Goal: Check status: Check status

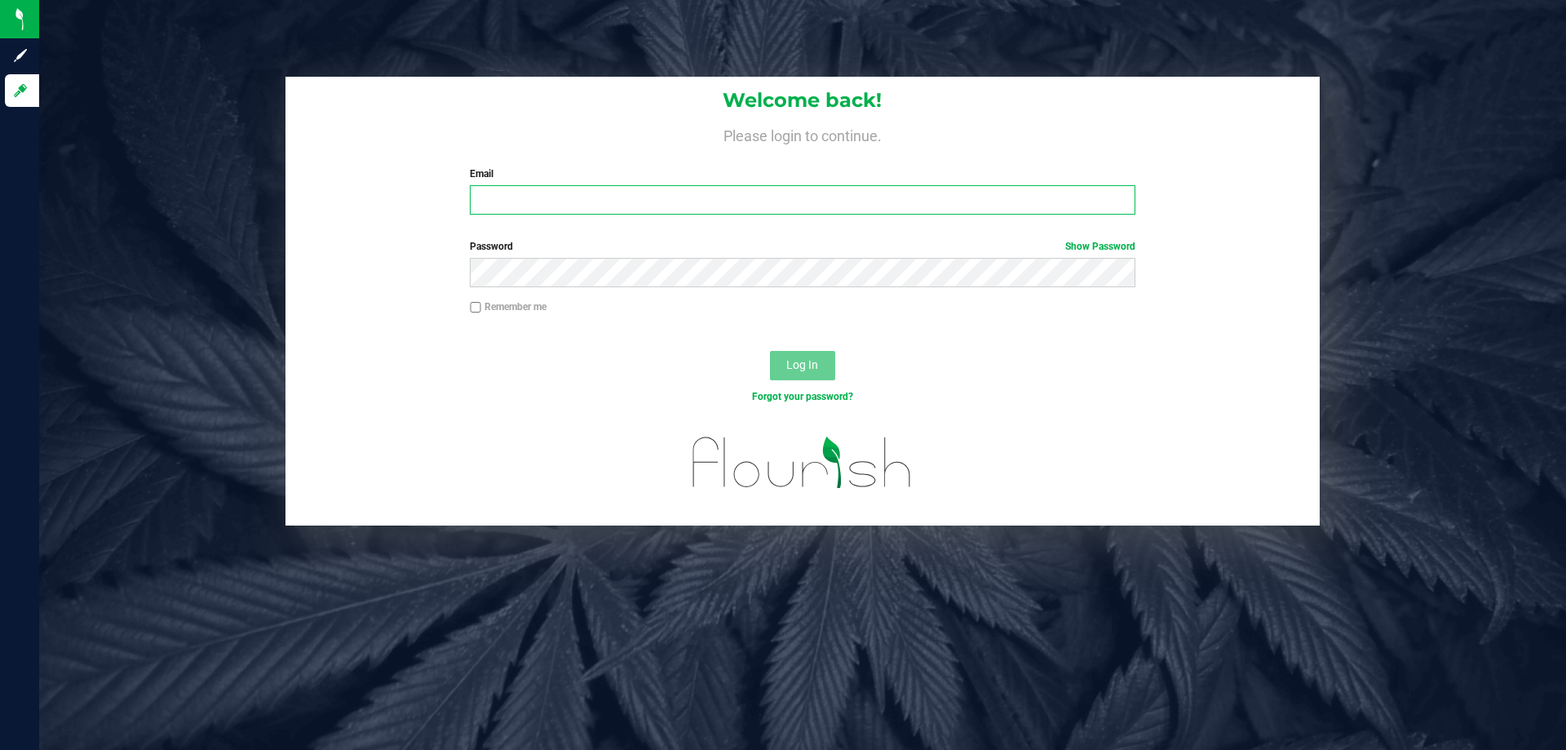
click at [665, 196] on input "Email" at bounding box center [802, 199] width 665 height 29
type input "[EMAIL_ADDRESS][DOMAIN_NAME]"
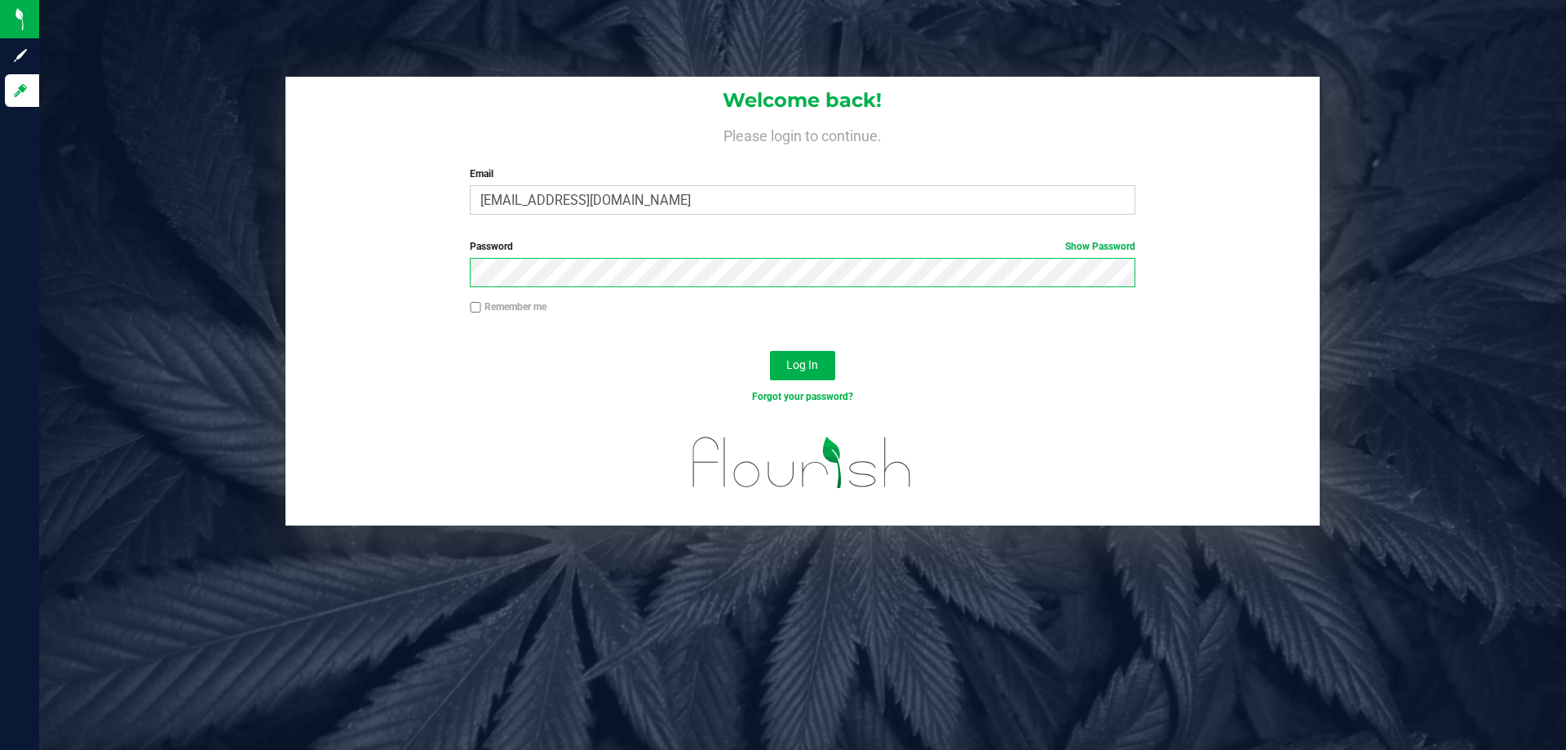
click at [770, 351] on button "Log In" at bounding box center [802, 365] width 65 height 29
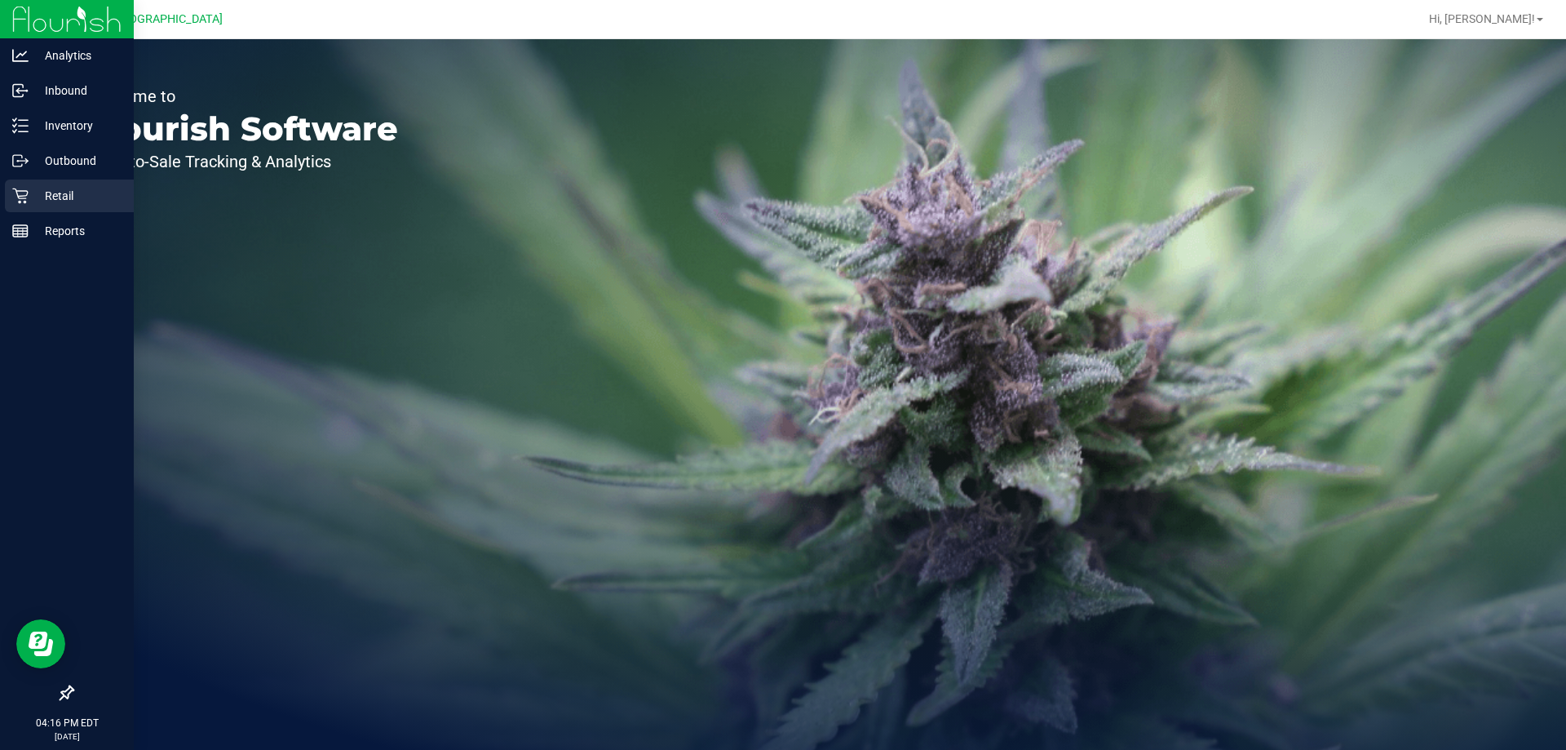
click at [66, 191] on p "Retail" at bounding box center [78, 196] width 98 height 20
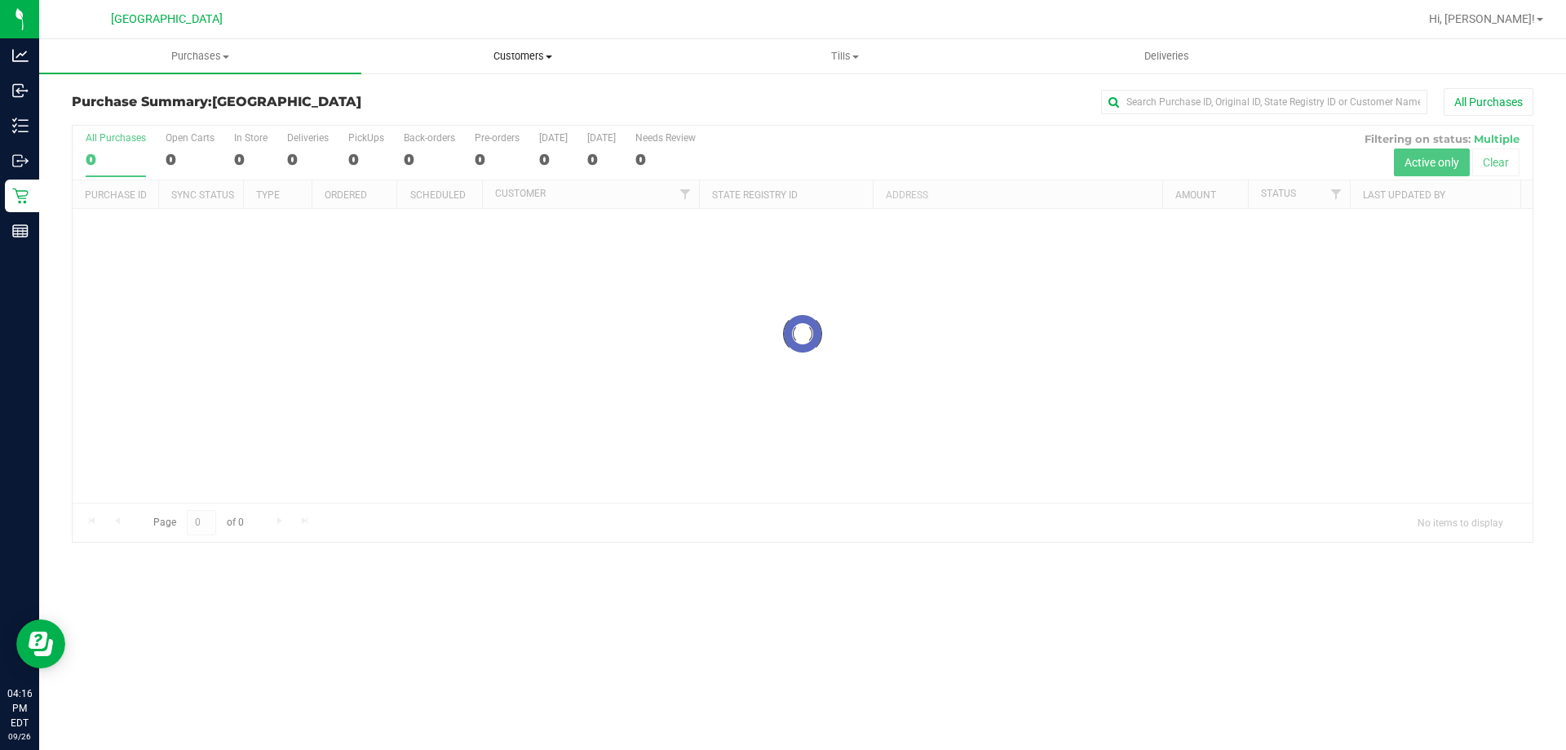
click at [536, 55] on span "Customers" at bounding box center [522, 56] width 321 height 15
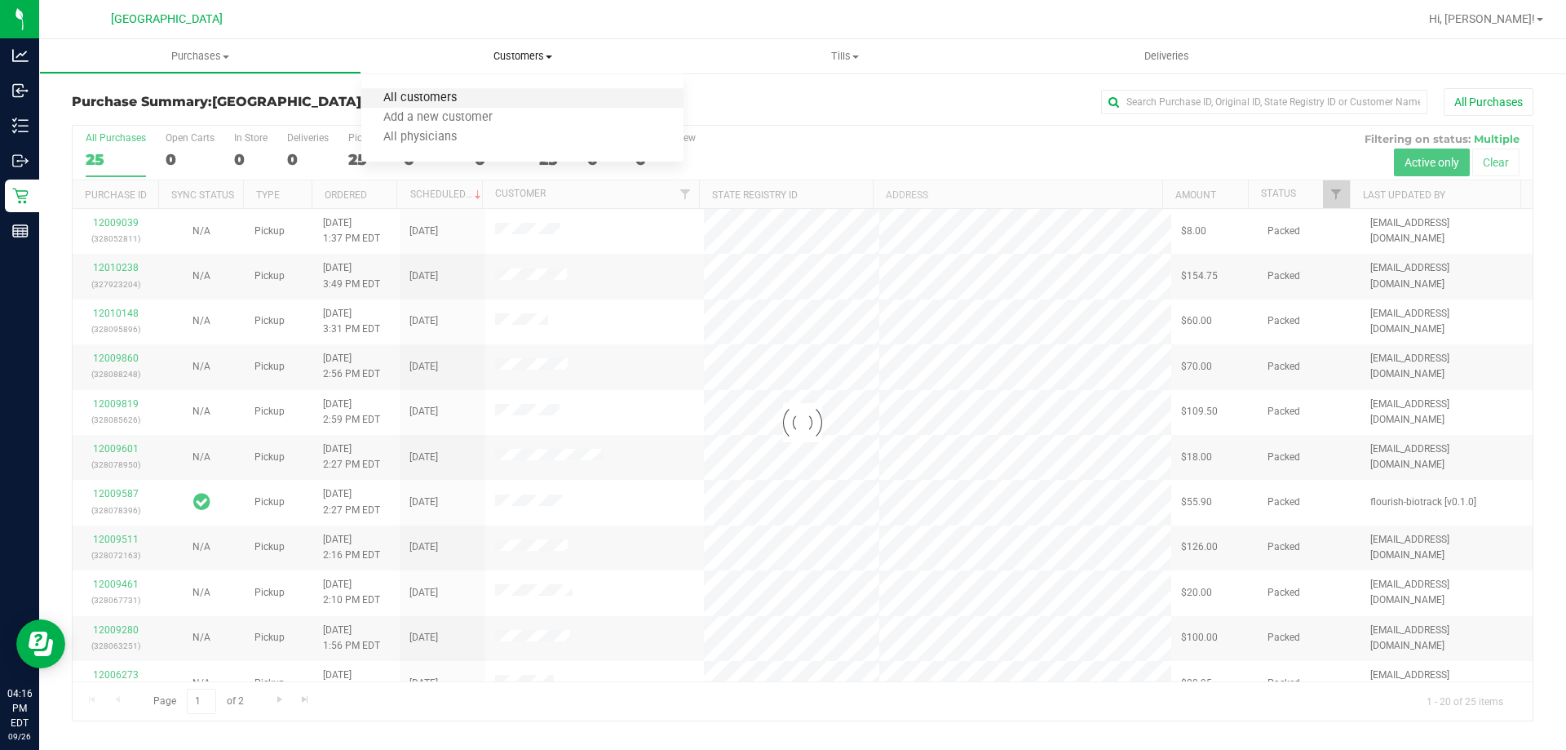
click at [455, 92] on span "All customers" at bounding box center [419, 98] width 117 height 14
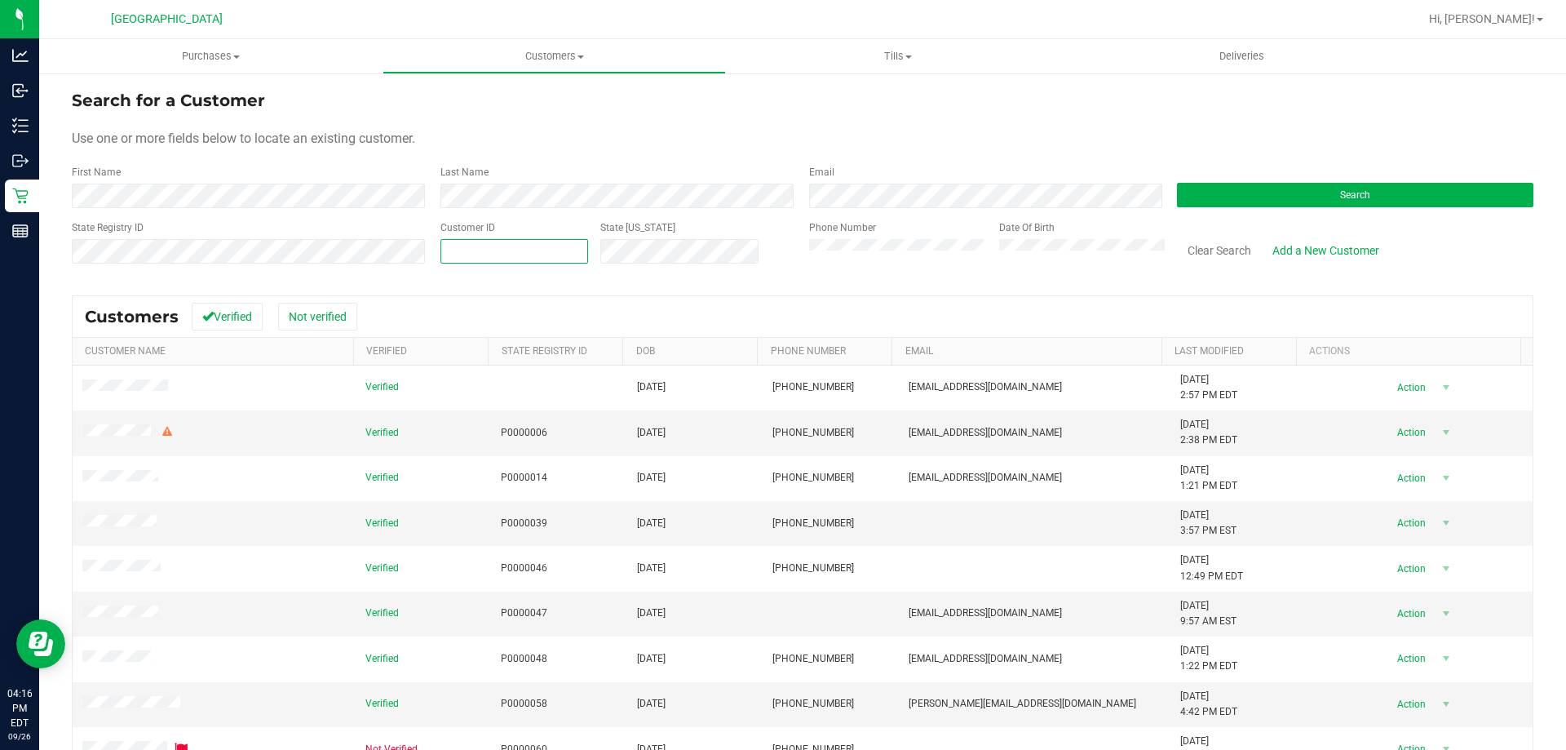
click at [557, 240] on span at bounding box center [514, 251] width 148 height 24
type input "300969"
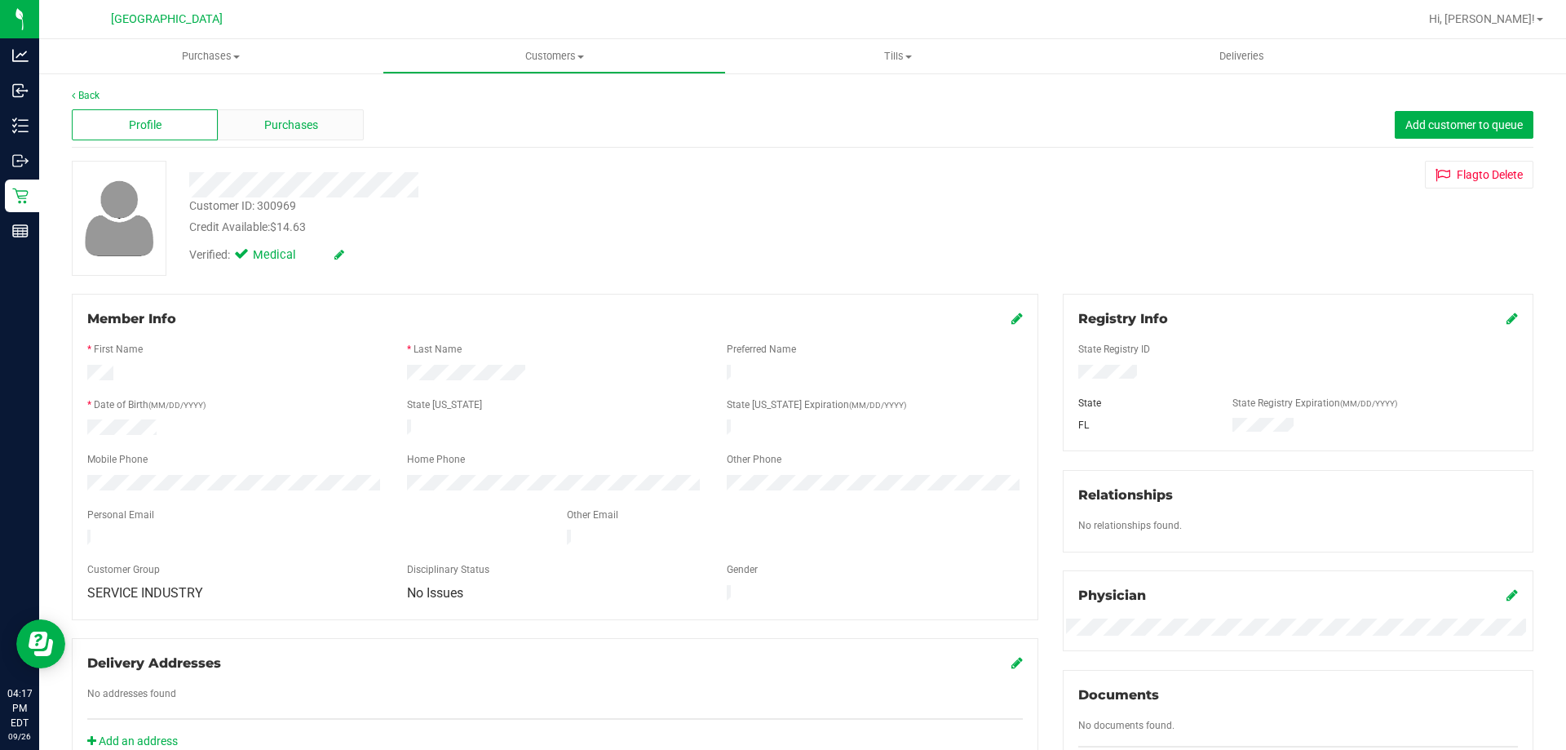
click at [274, 123] on span "Purchases" at bounding box center [291, 125] width 54 height 17
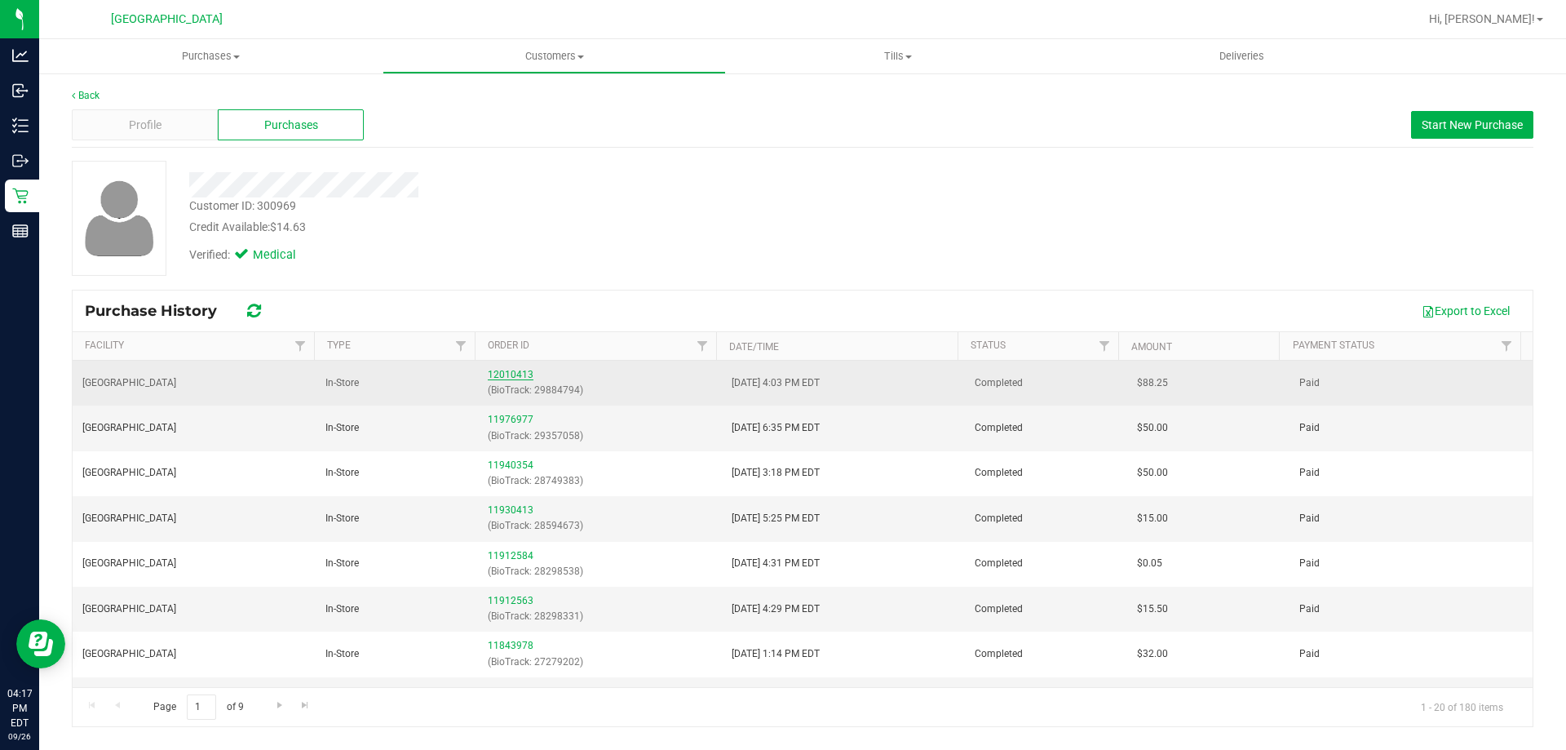
click at [520, 371] on link "12010413" at bounding box center [511, 374] width 46 height 11
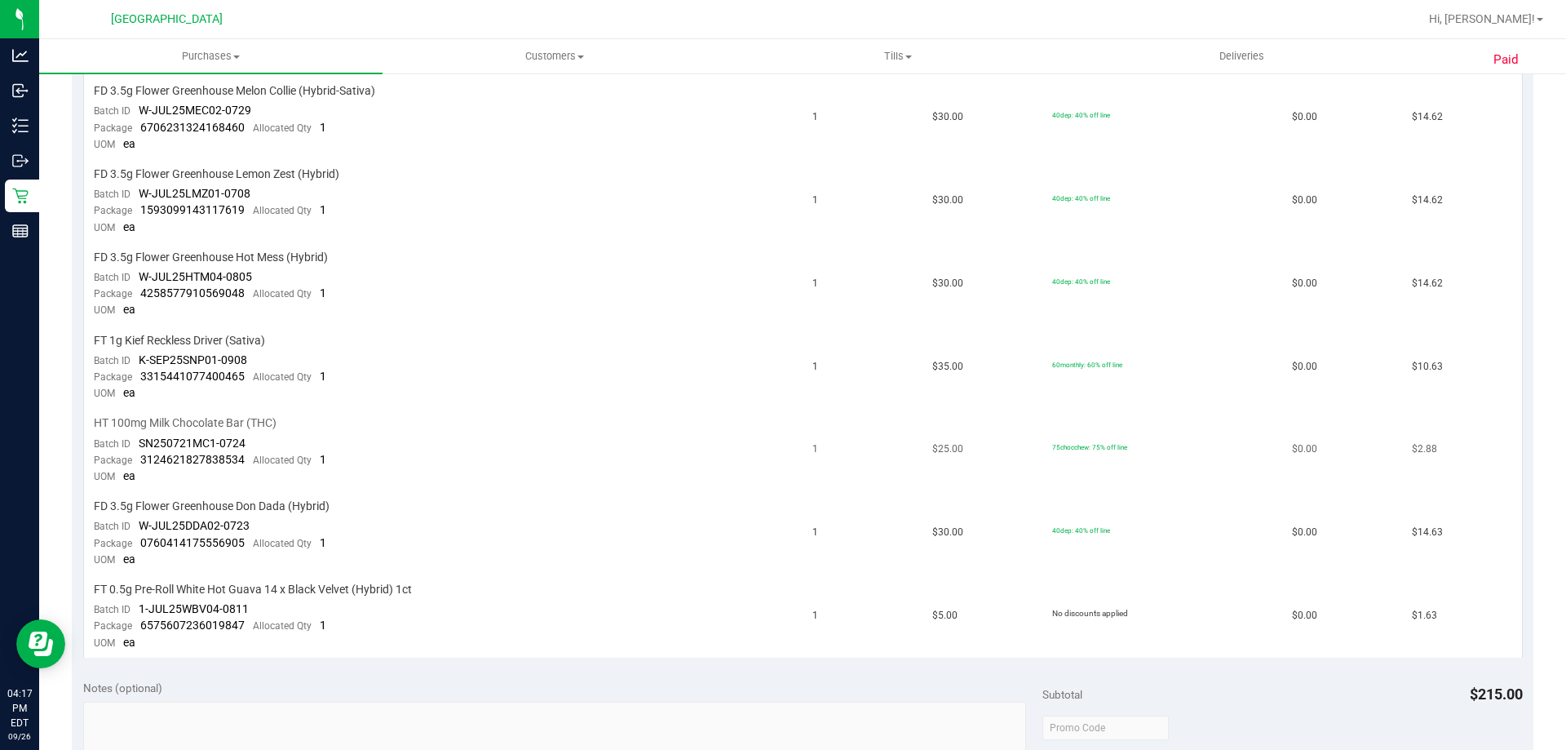
scroll to position [653, 0]
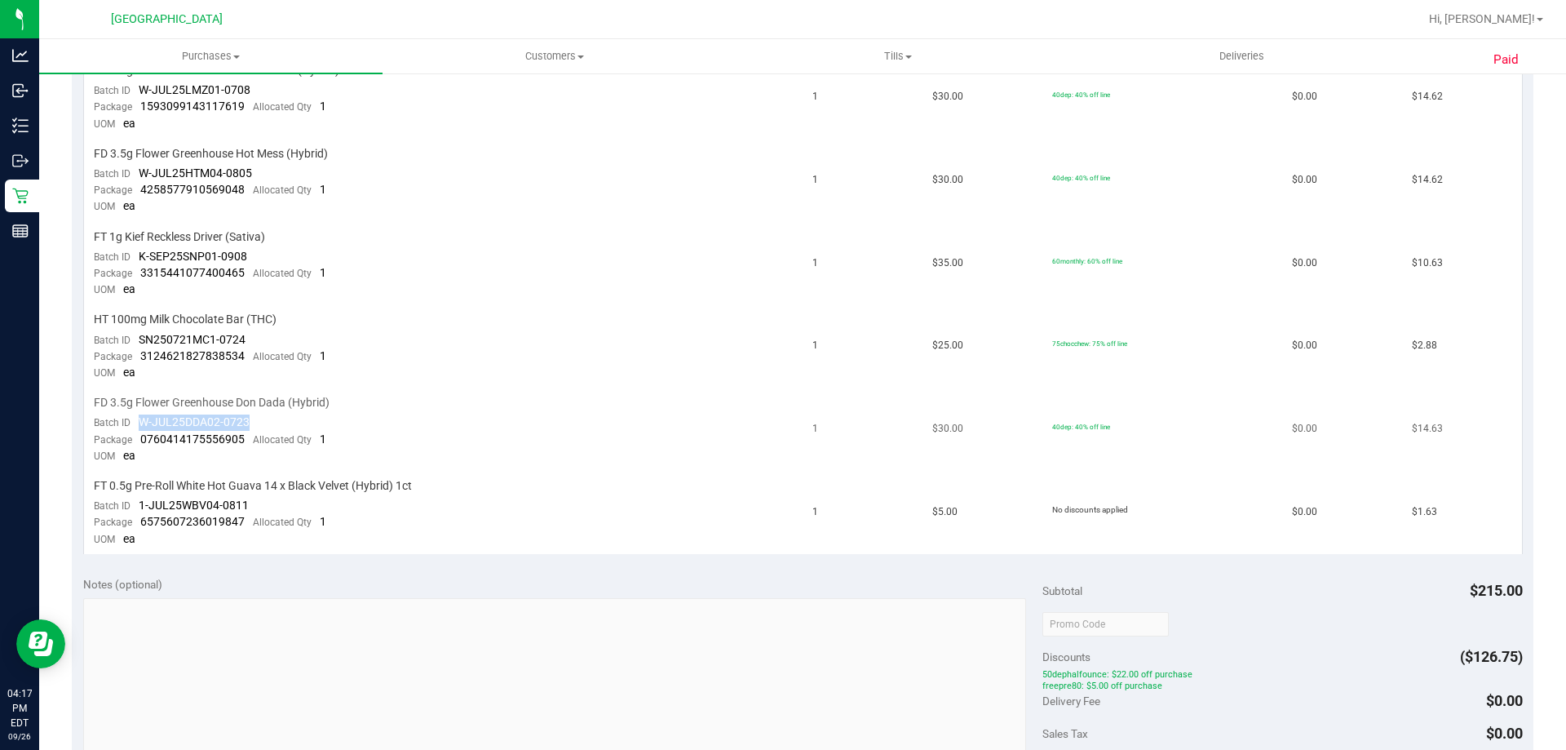
drag, startPoint x: 259, startPoint y: 422, endPoint x: 135, endPoint y: 422, distance: 124.0
click at [135, 422] on td "FD 3.5g Flower Greenhouse Don Dada (Hybrid) Batch ID W-JUL25DDA02-0723 Package …" at bounding box center [443, 429] width 719 height 83
copy span "W-JUL25DDA02-0723"
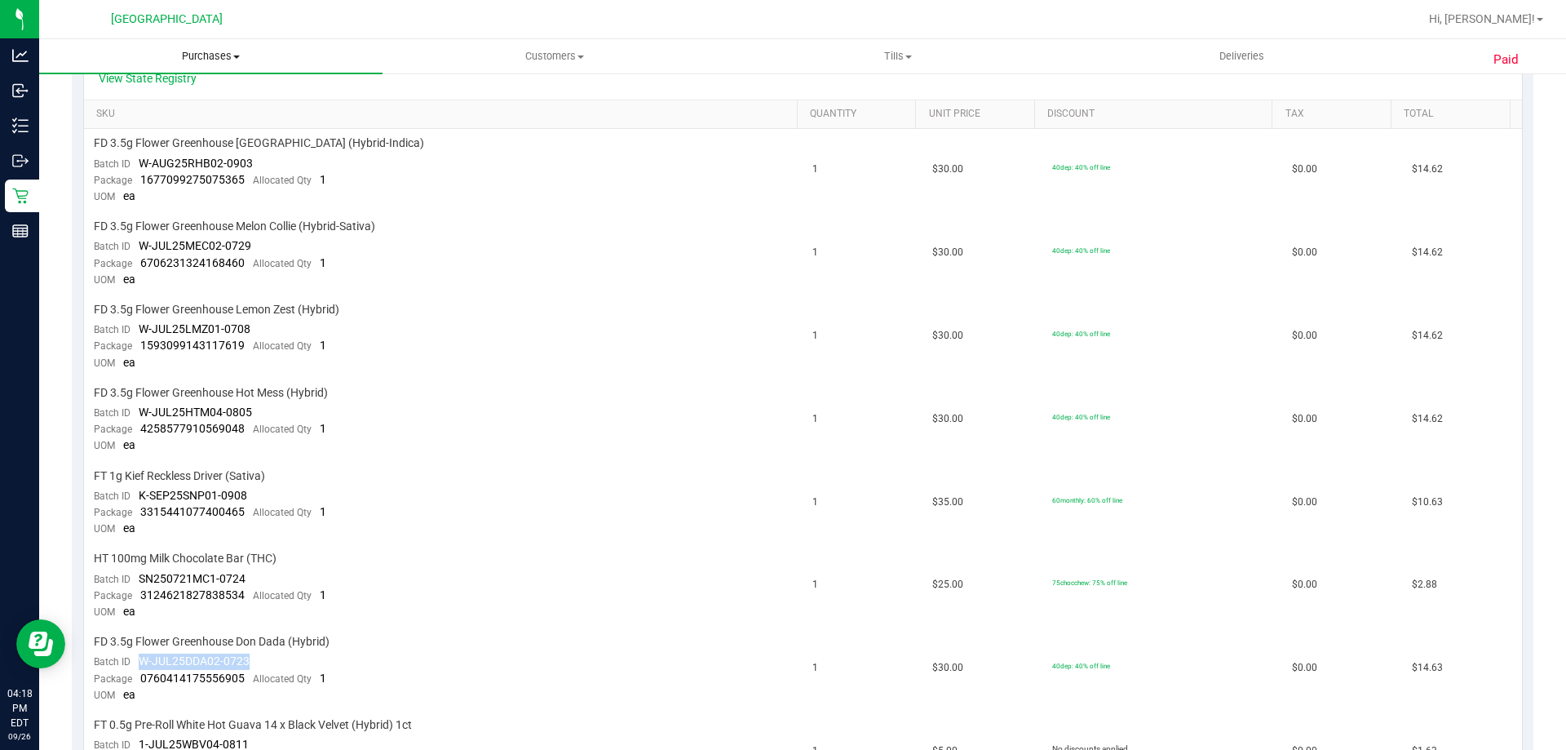
scroll to position [245, 0]
